Goal: Task Accomplishment & Management: Manage account settings

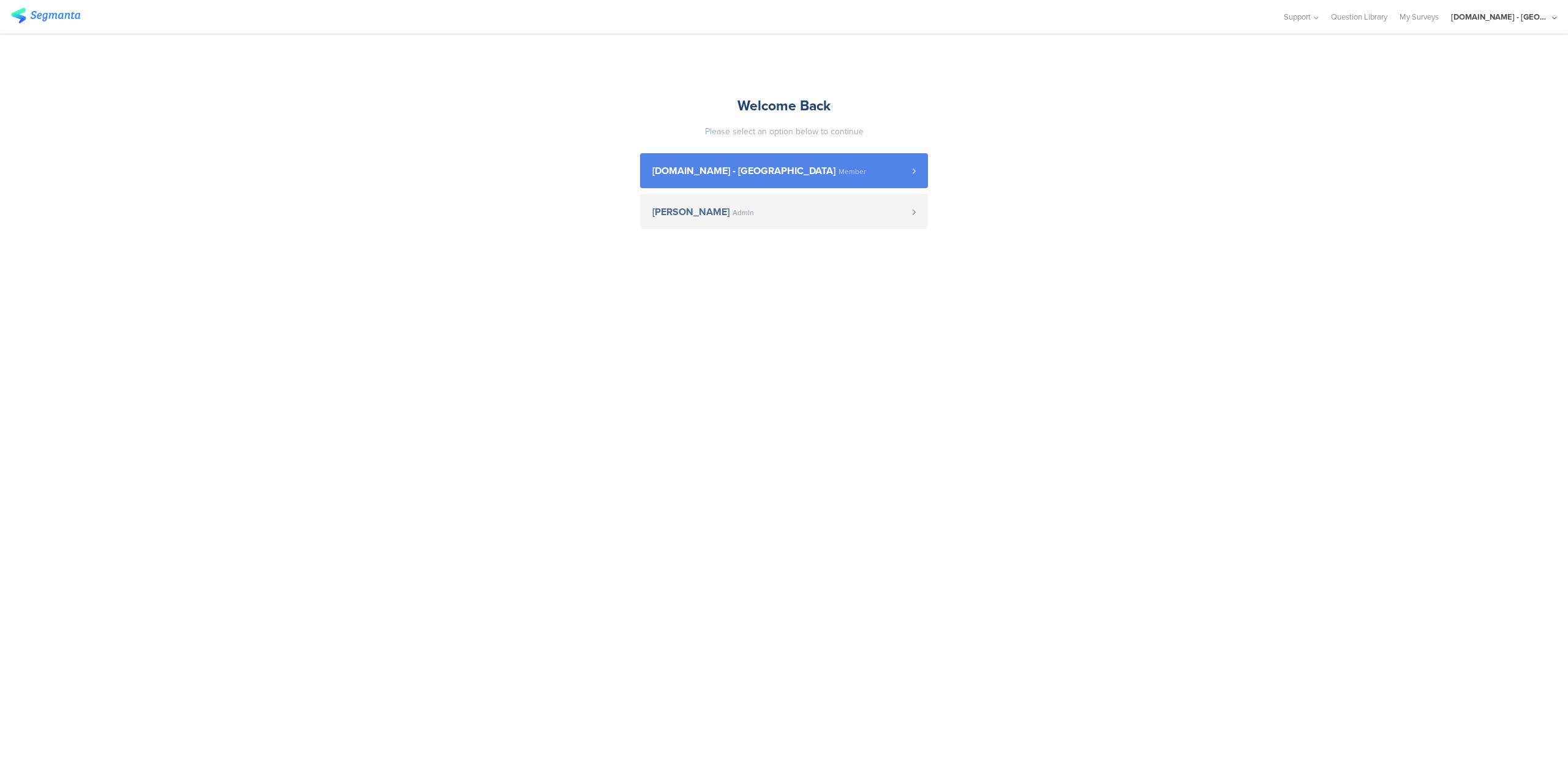
click at [829, 180] on link "Youtil.ro - Romania Member" at bounding box center [784, 171] width 288 height 35
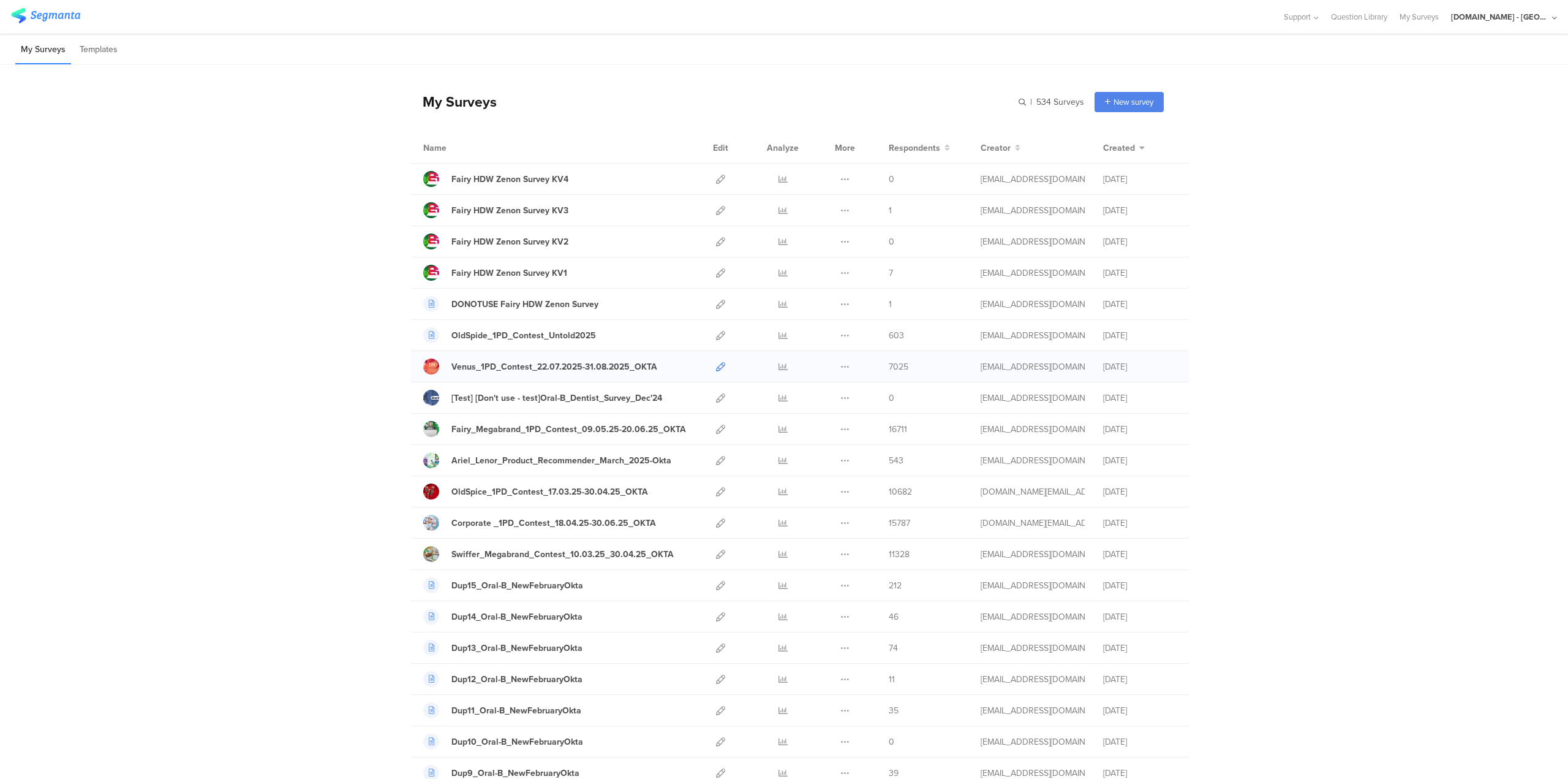
click at [716, 367] on icon at bounding box center [721, 367] width 9 height 9
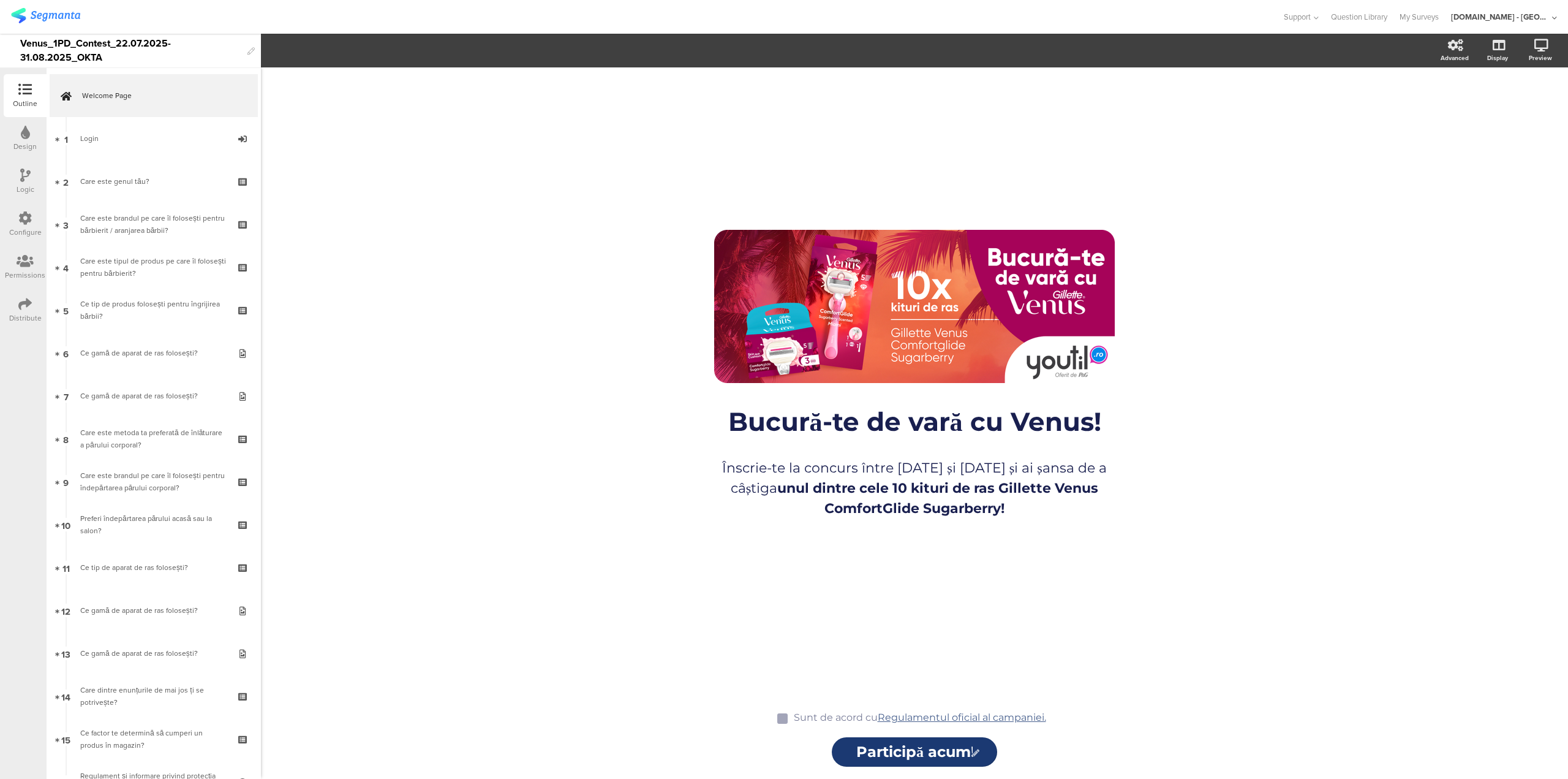
click at [26, 304] on icon at bounding box center [25, 304] width 13 height 13
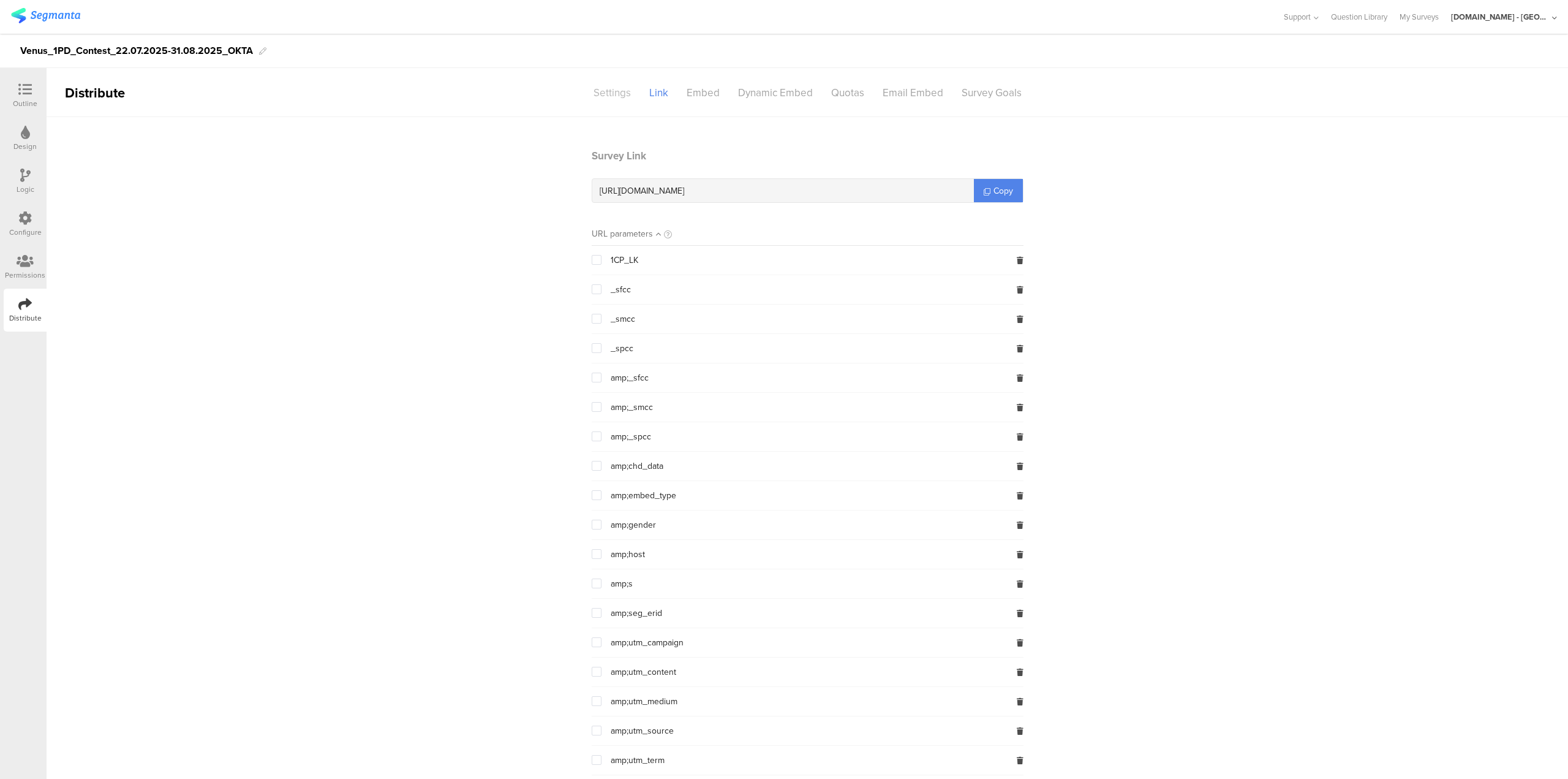
click at [620, 92] on div "Settings" at bounding box center [612, 93] width 55 height 22
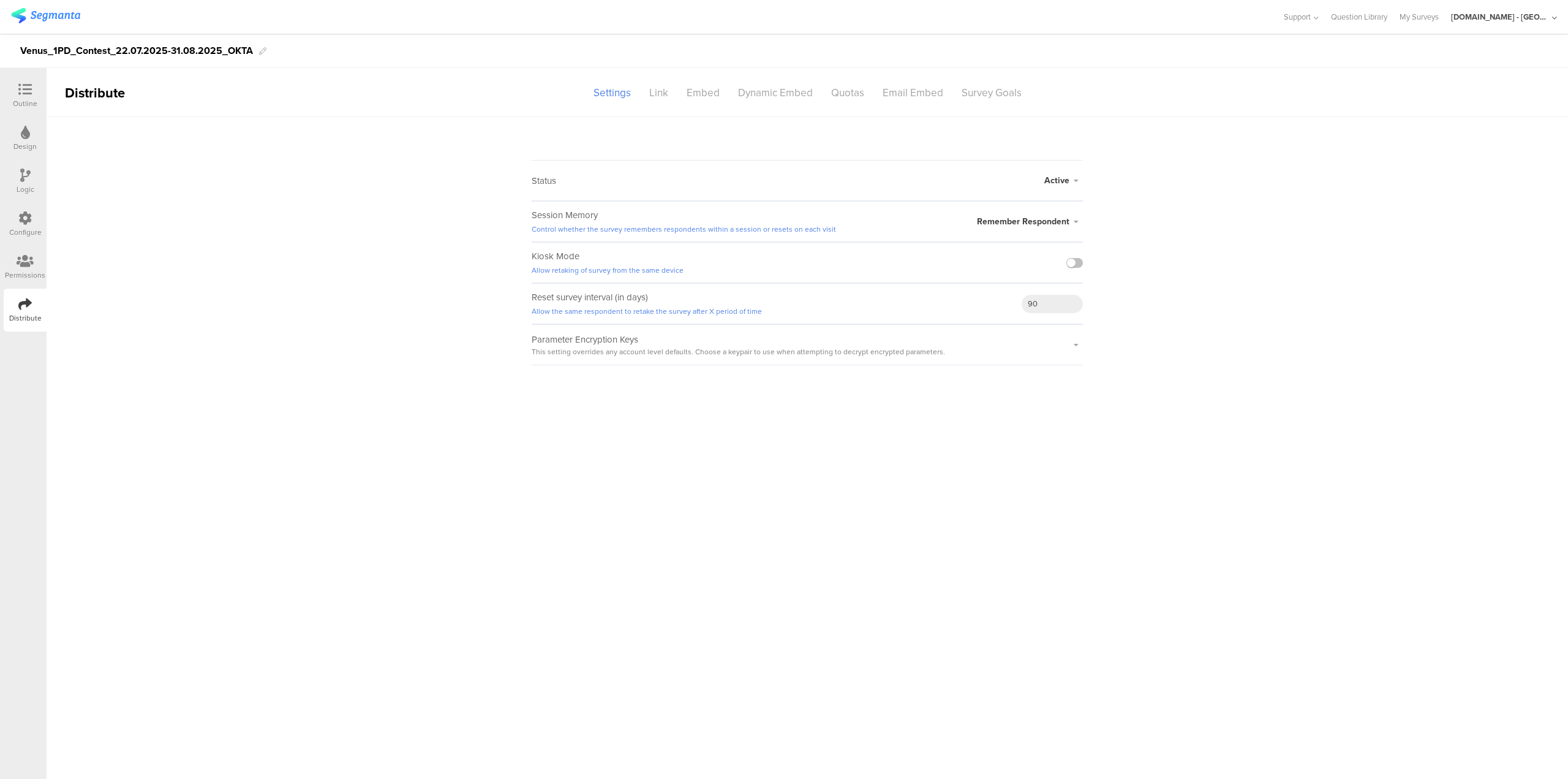
click at [1079, 180] on icon at bounding box center [1076, 180] width 13 height 8
click at [967, 231] on li "Closed" at bounding box center [1013, 229] width 141 height 25
